Goal: Task Accomplishment & Management: Complete application form

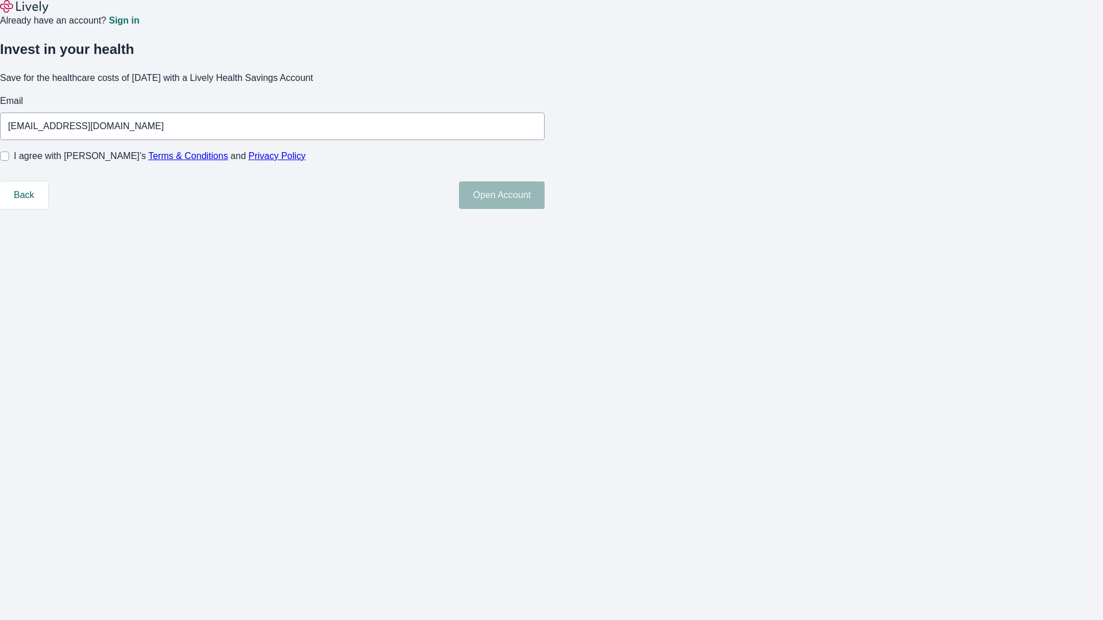
click at [9, 161] on input "I agree with Lively’s Terms & Conditions and Privacy Policy" at bounding box center [4, 156] width 9 height 9
checkbox input "true"
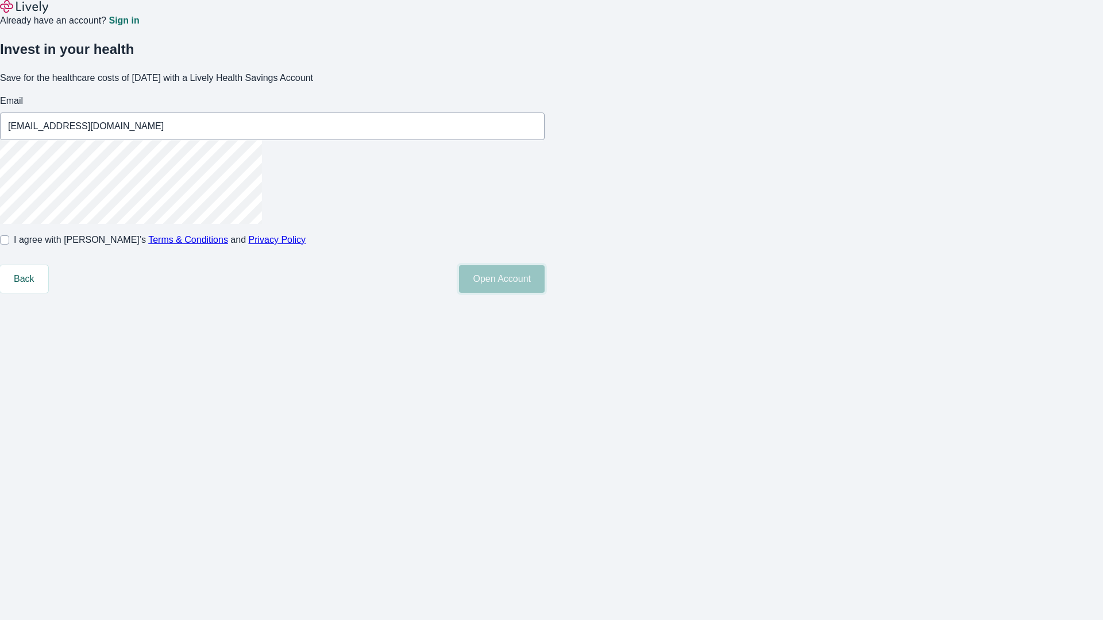
click at [544, 293] on button "Open Account" at bounding box center [502, 279] width 86 height 28
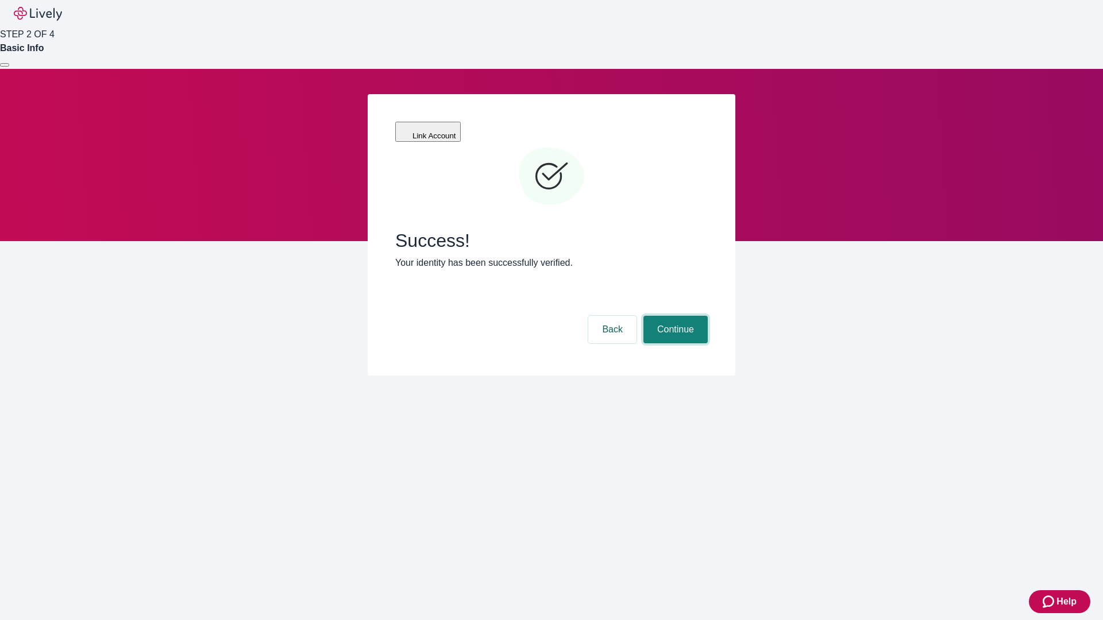
click at [674, 316] on button "Continue" at bounding box center [675, 330] width 64 height 28
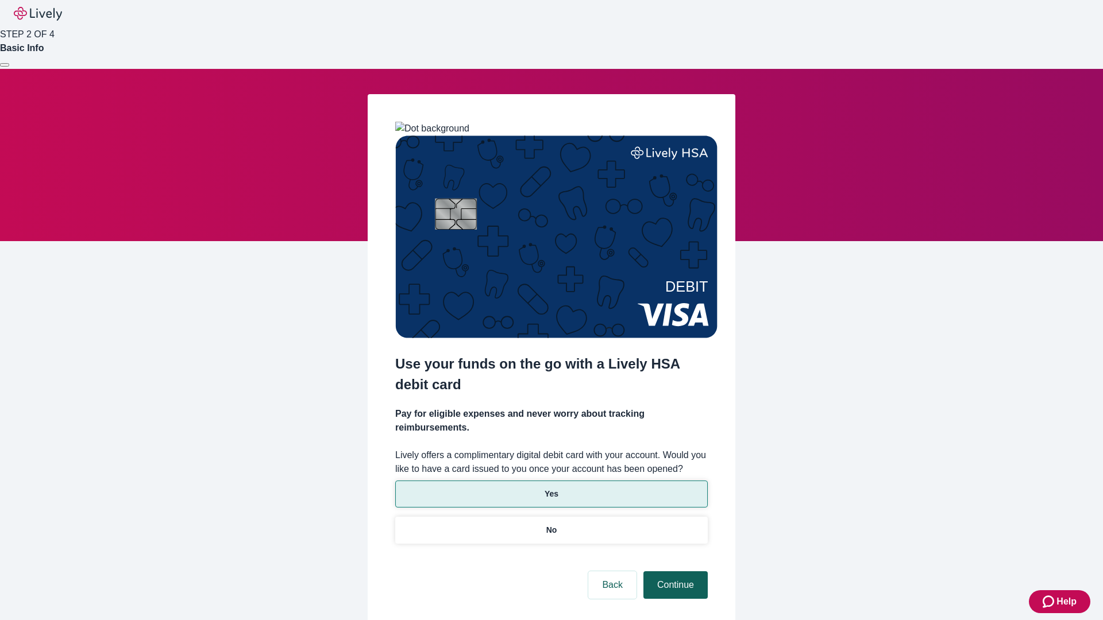
click at [551, 524] on p "No" at bounding box center [551, 530] width 11 height 12
click at [674, 571] on button "Continue" at bounding box center [675, 585] width 64 height 28
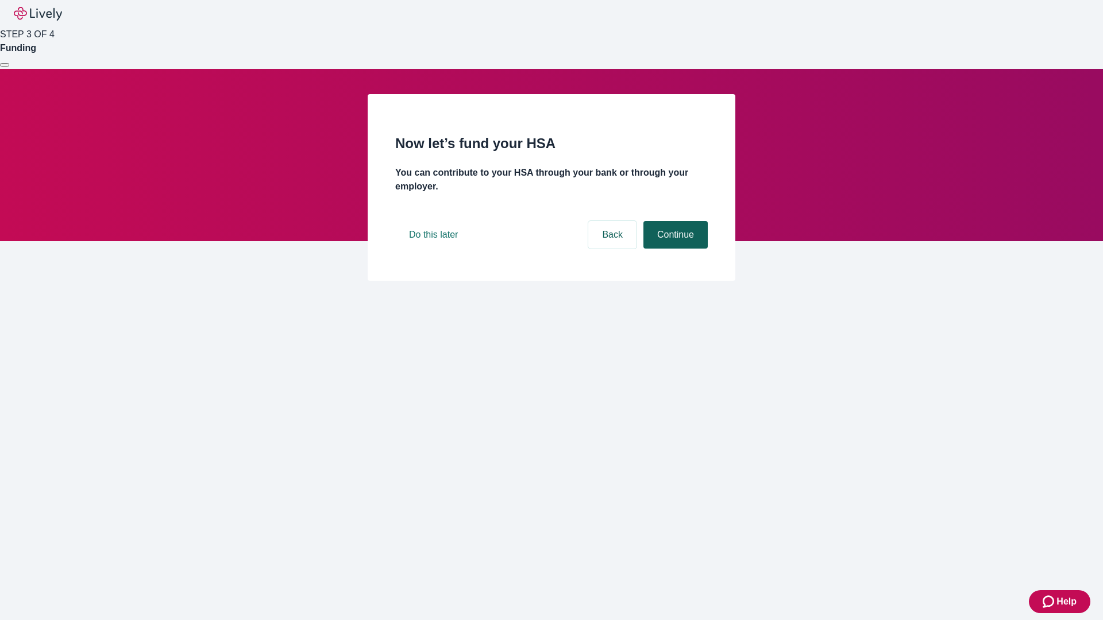
click at [674, 249] on button "Continue" at bounding box center [675, 235] width 64 height 28
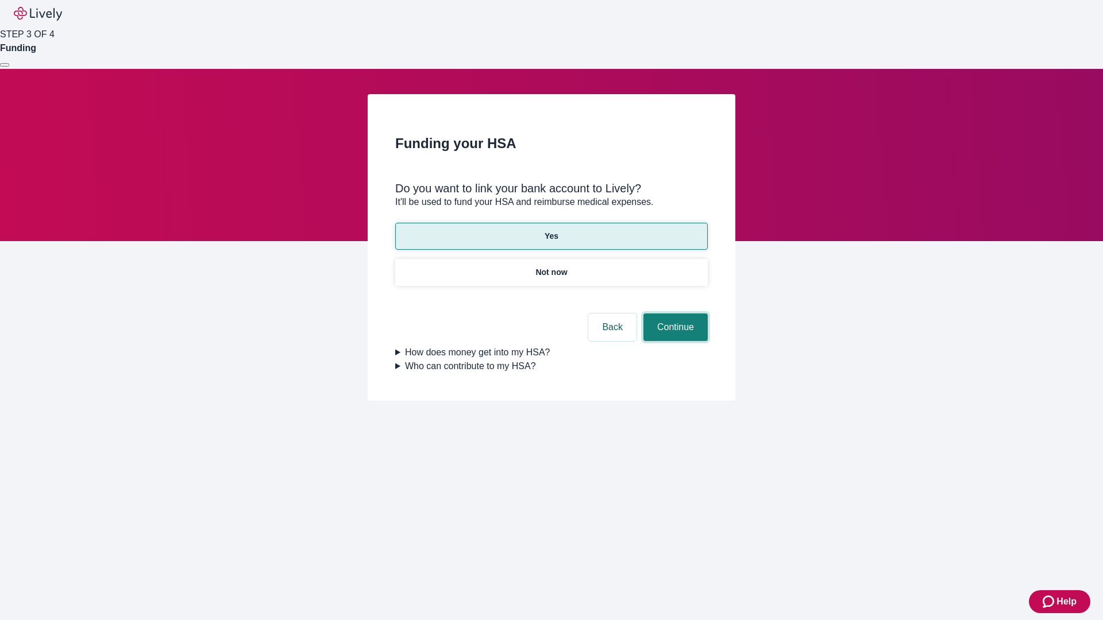
click at [674, 314] on button "Continue" at bounding box center [675, 328] width 64 height 28
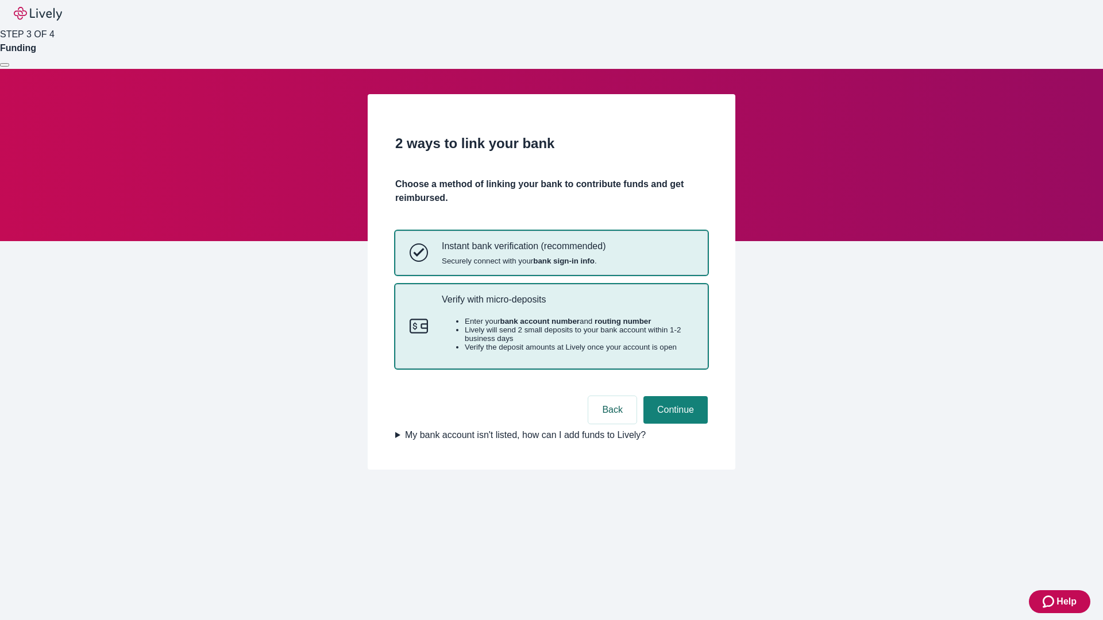
click at [567, 305] on p "Verify with micro-deposits" at bounding box center [568, 299] width 252 height 11
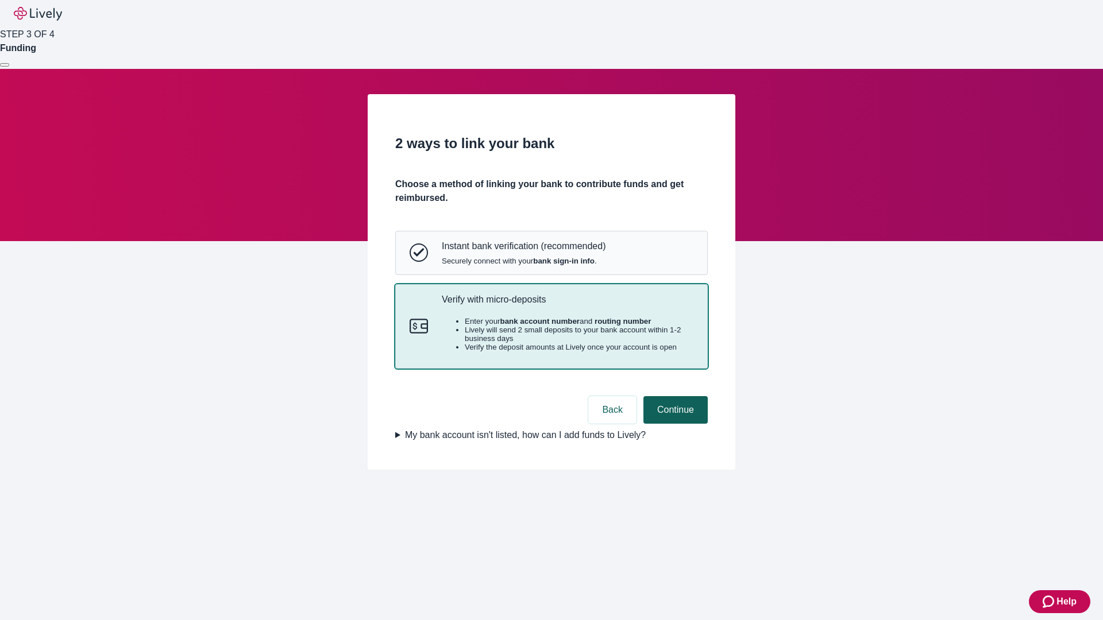
click at [674, 424] on button "Continue" at bounding box center [675, 410] width 64 height 28
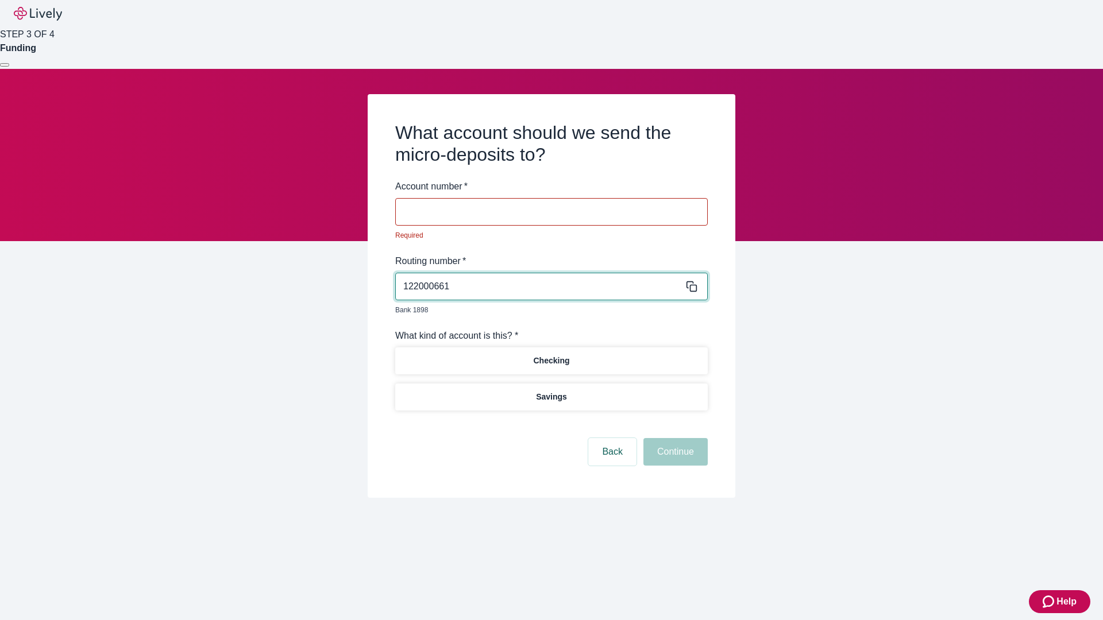
type input "122000661"
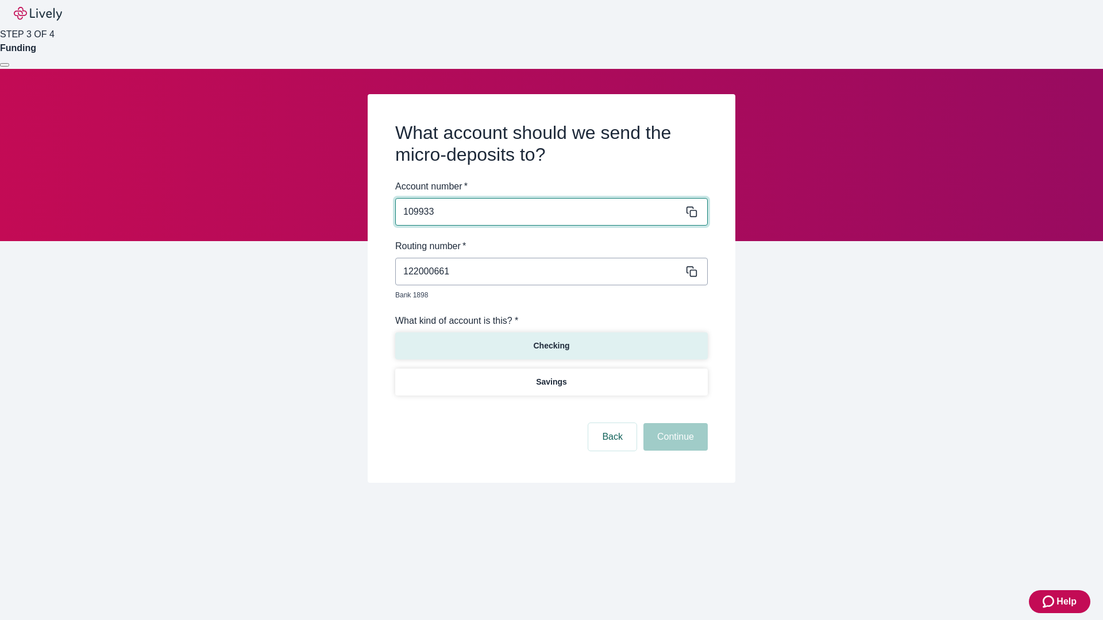
type input "109933"
click at [551, 340] on p "Checking" at bounding box center [551, 346] width 36 height 12
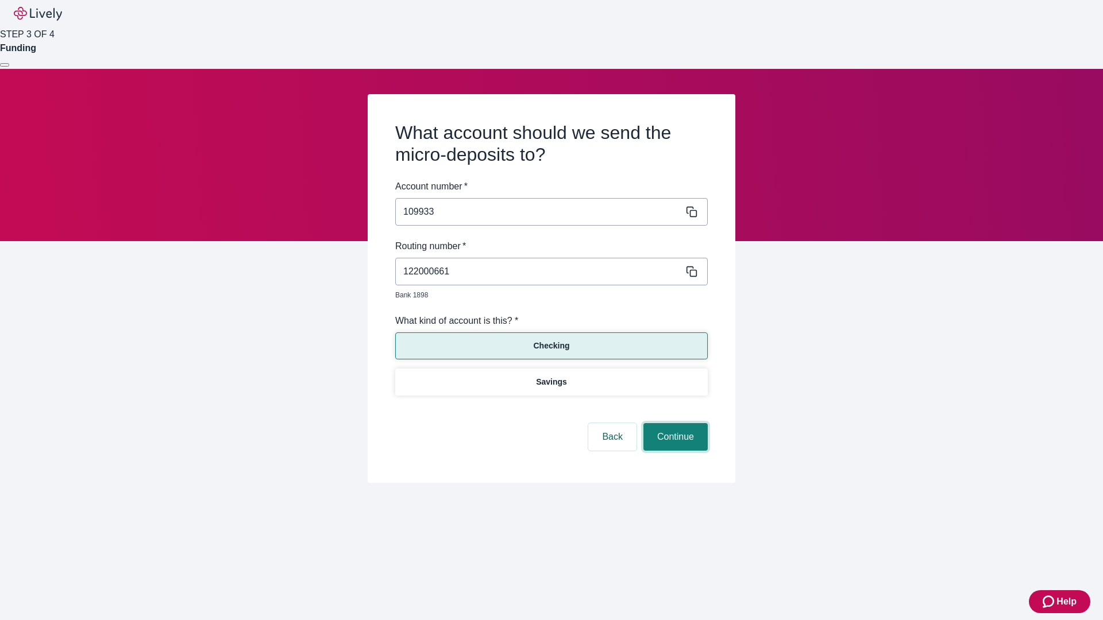
click at [674, 424] on button "Continue" at bounding box center [675, 437] width 64 height 28
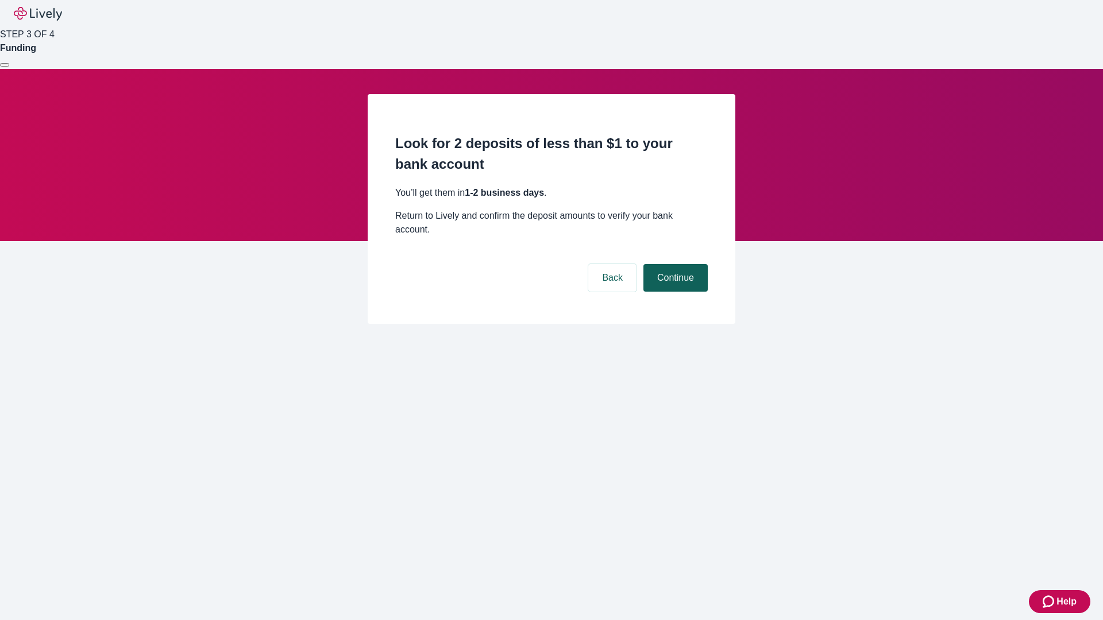
click at [674, 264] on button "Continue" at bounding box center [675, 278] width 64 height 28
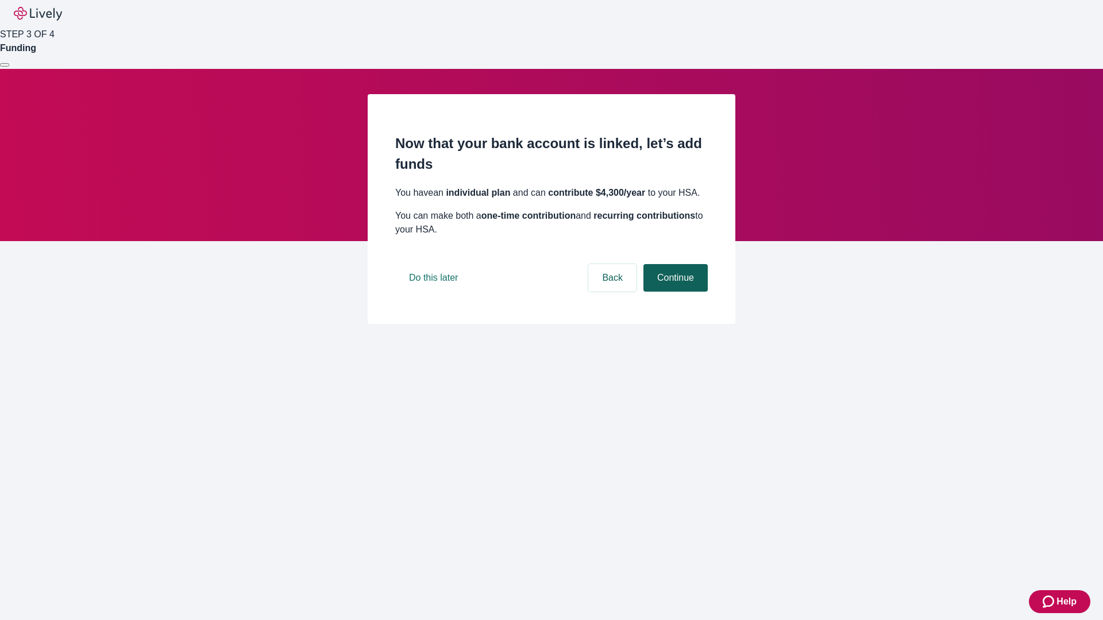
click at [674, 292] on button "Continue" at bounding box center [675, 278] width 64 height 28
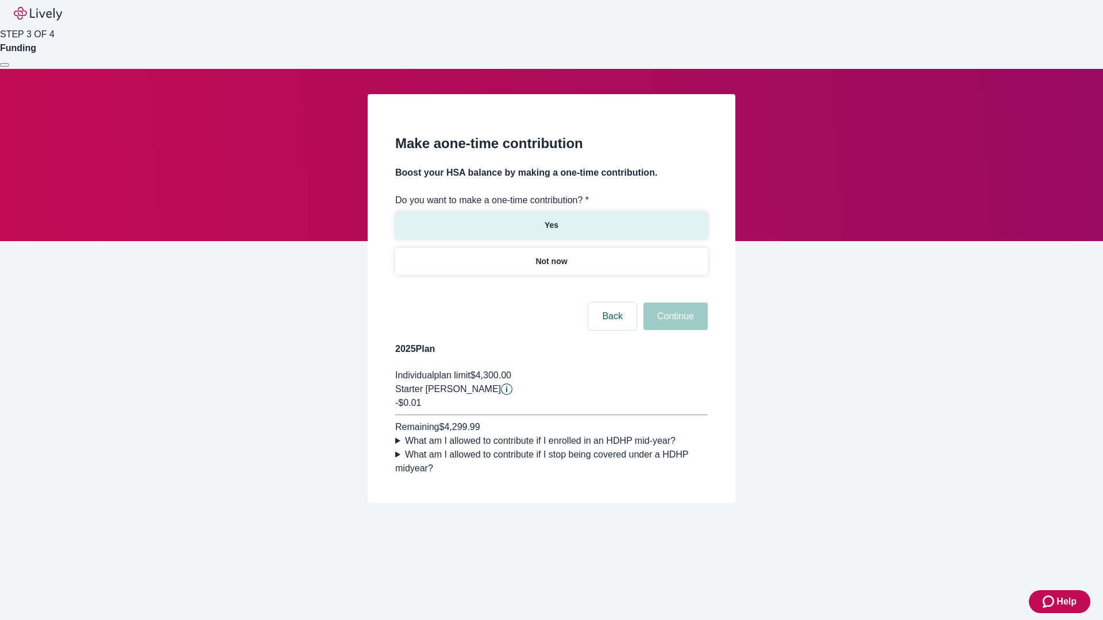
click at [551, 219] on p "Yes" at bounding box center [551, 225] width 14 height 12
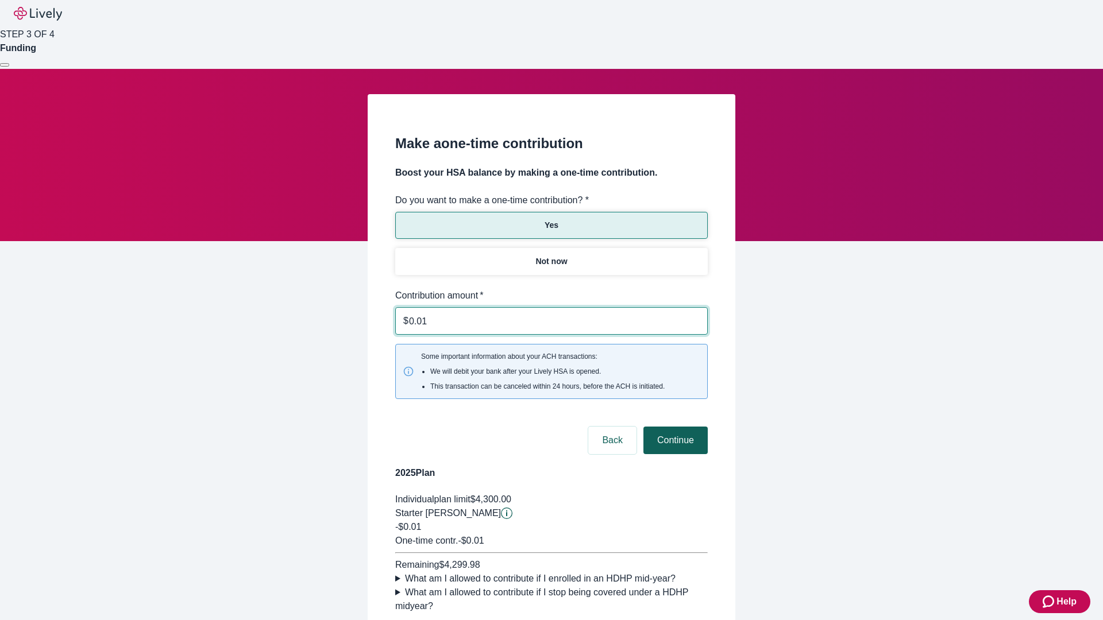
type input "0.01"
click at [674, 427] on button "Continue" at bounding box center [675, 441] width 64 height 28
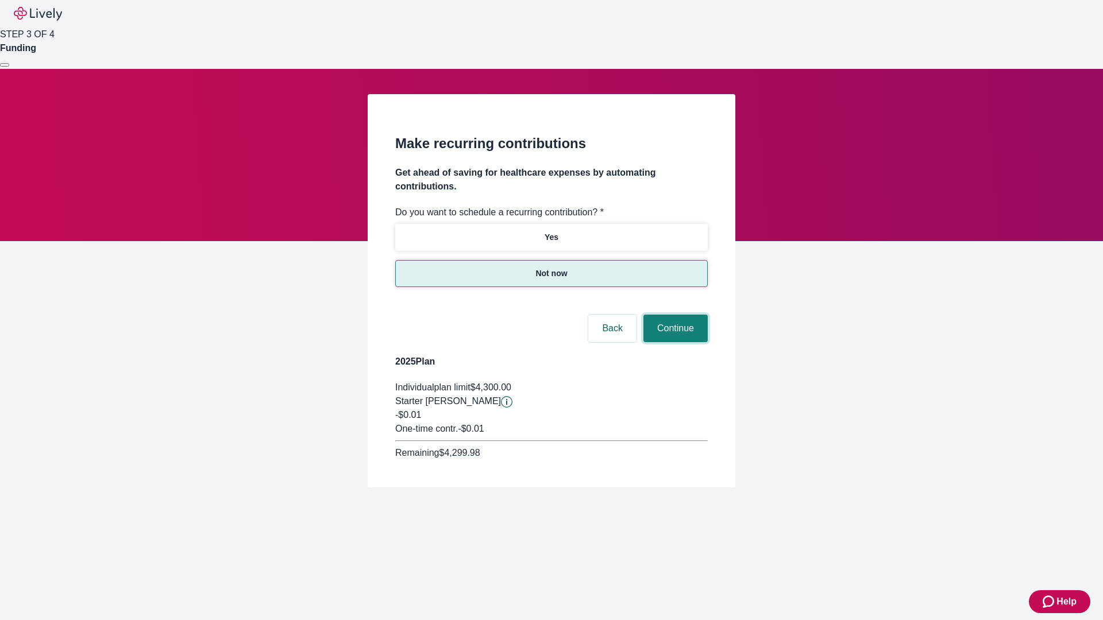
click at [674, 315] on button "Continue" at bounding box center [675, 329] width 64 height 28
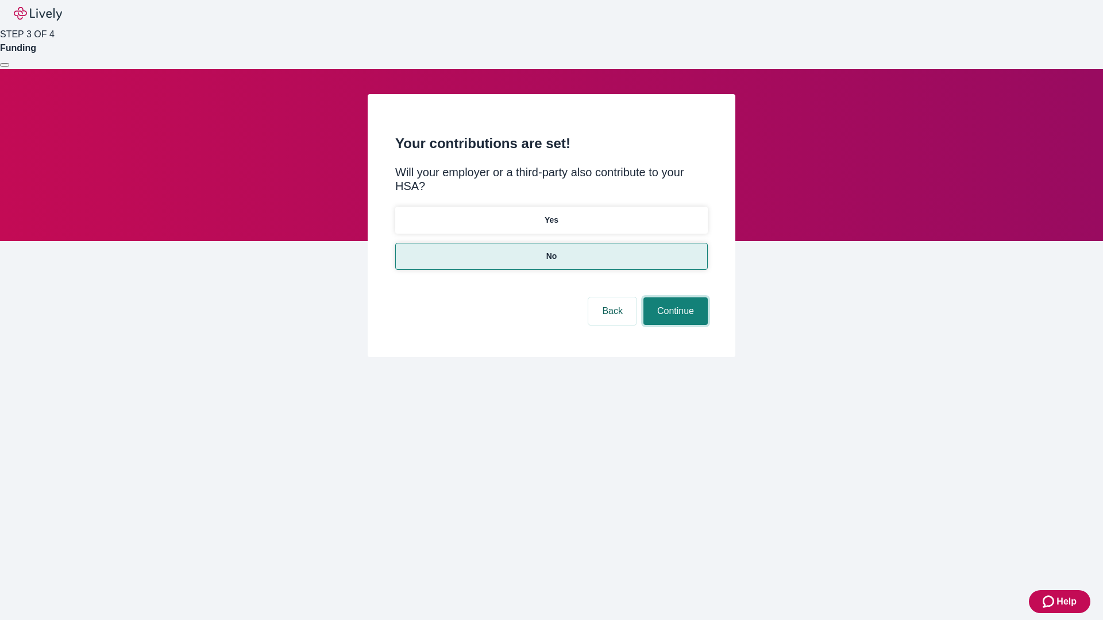
click at [674, 297] on button "Continue" at bounding box center [675, 311] width 64 height 28
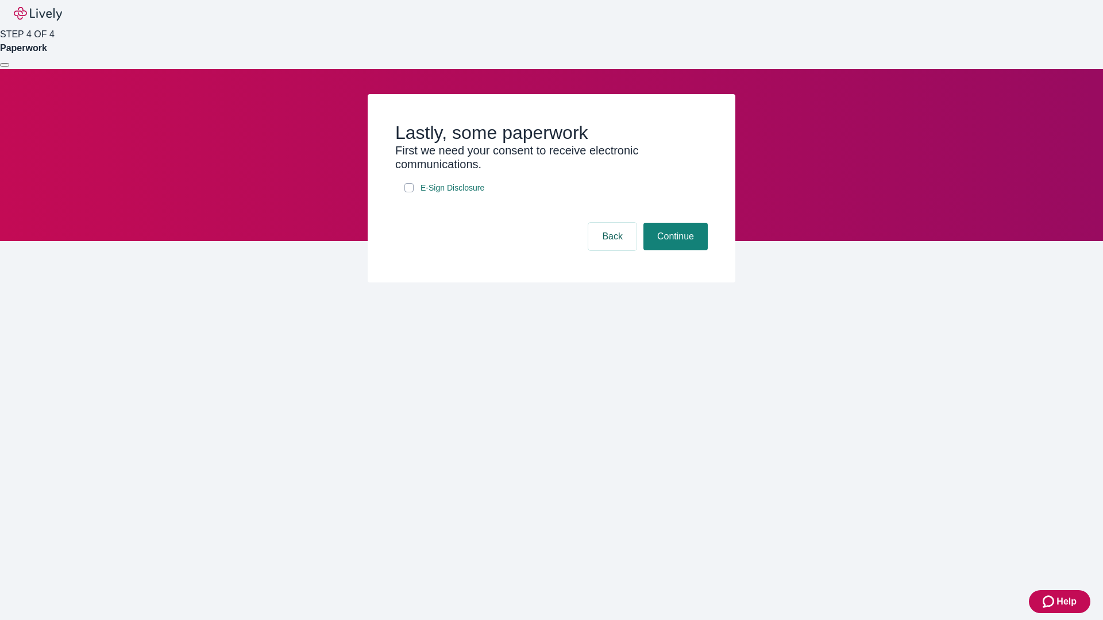
click at [409, 192] on input "E-Sign Disclosure" at bounding box center [408, 187] width 9 height 9
checkbox input "true"
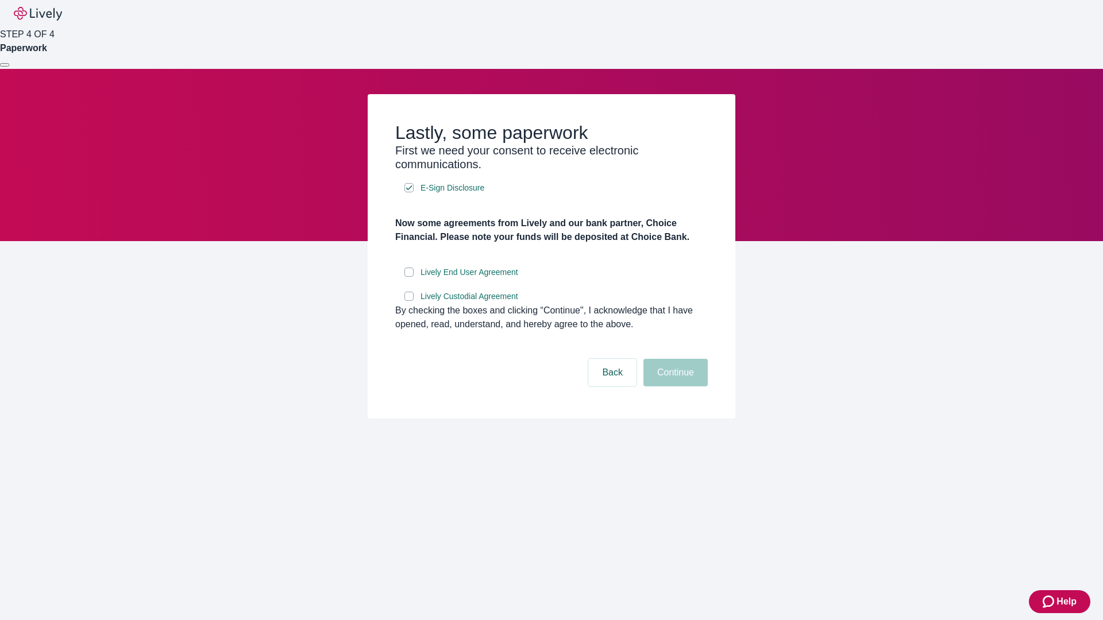
click at [409, 277] on input "Lively End User Agreement" at bounding box center [408, 272] width 9 height 9
checkbox input "true"
click at [409, 301] on input "Lively Custodial Agreement" at bounding box center [408, 296] width 9 height 9
checkbox input "true"
click at [674, 386] on button "Continue" at bounding box center [675, 373] width 64 height 28
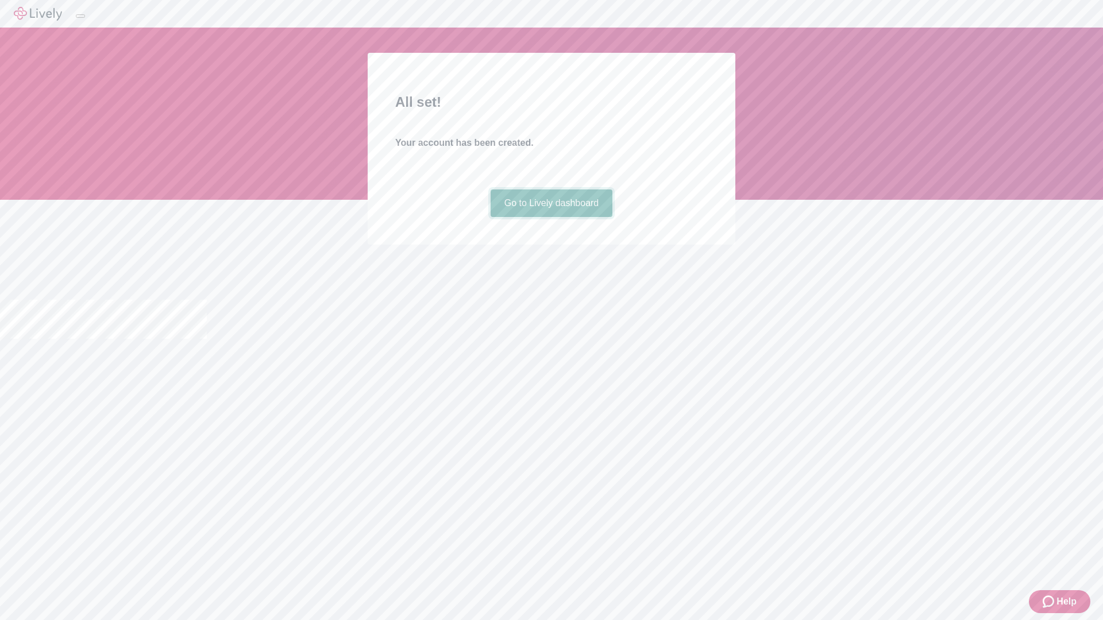
click at [551, 217] on link "Go to Lively dashboard" at bounding box center [551, 204] width 122 height 28
